Goal: Navigation & Orientation: Find specific page/section

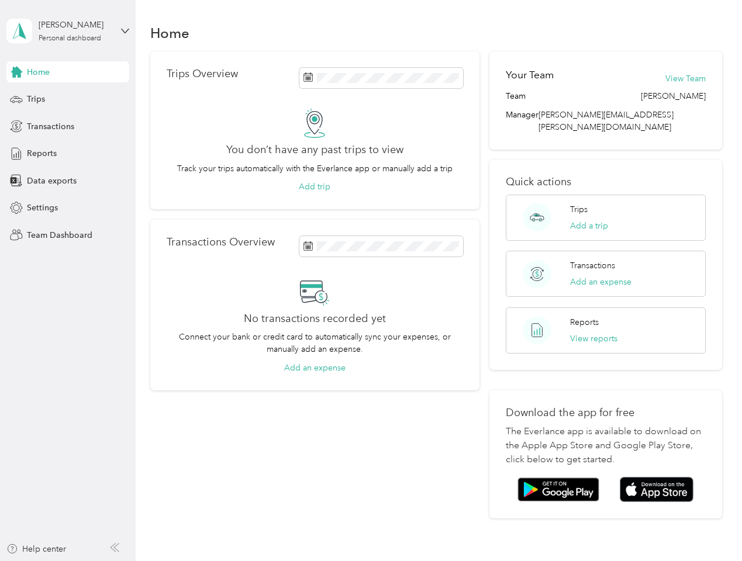
click at [371, 281] on div "No transactions recorded yet Connect your bank or credit card to automatically …" at bounding box center [315, 325] width 296 height 97
click at [68, 31] on div "[PERSON_NAME]" at bounding box center [75, 25] width 73 height 12
click at [68, 72] on div "You’re signed in as [PERSON_NAME][EMAIL_ADDRESS][PERSON_NAME][DOMAIN_NAME] Team…" at bounding box center [195, 102] width 378 height 119
click at [68, 99] on div "Trips" at bounding box center [67, 99] width 123 height 21
